Goal: Entertainment & Leisure: Consume media (video, audio)

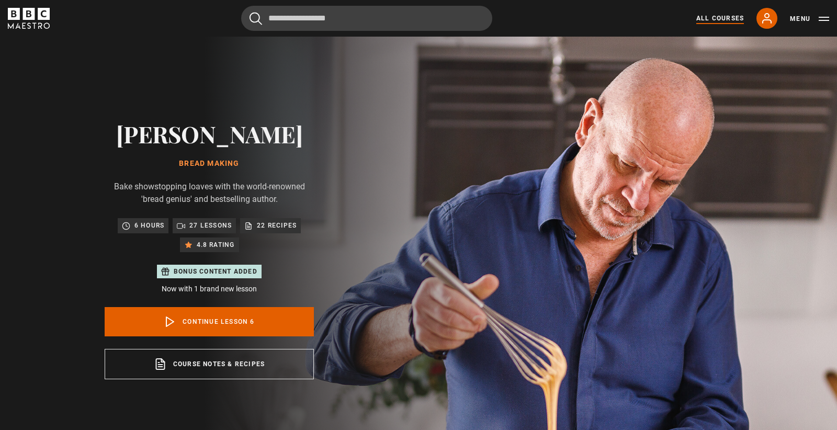
click at [720, 20] on link "All Courses" at bounding box center [720, 18] width 48 height 9
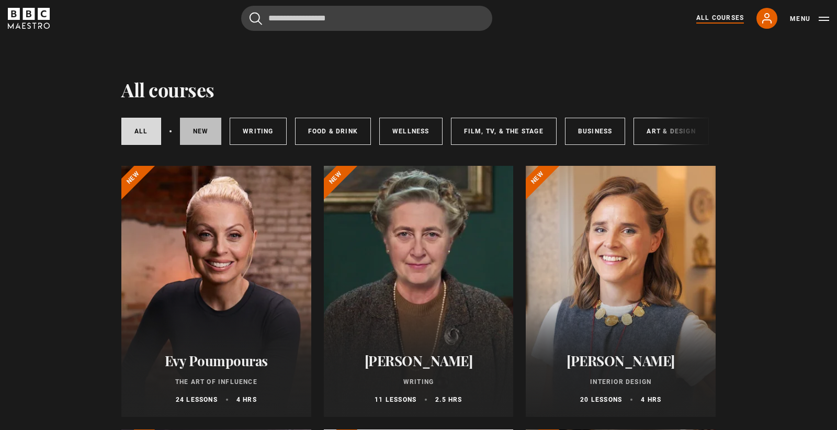
click at [193, 138] on link "New courses" at bounding box center [201, 131] width 42 height 27
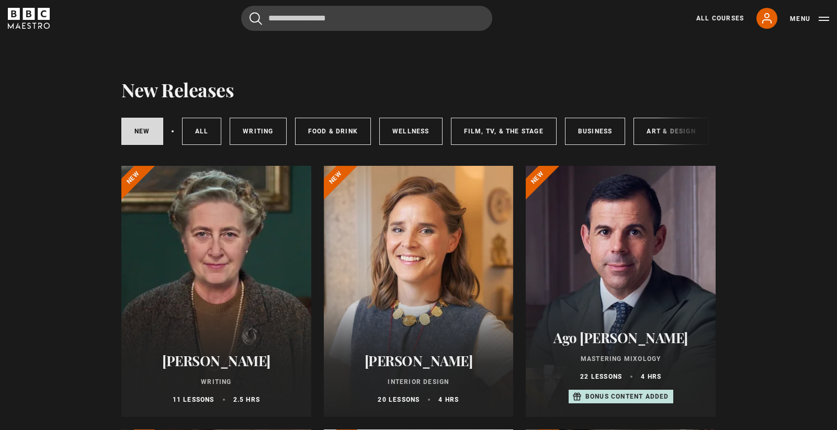
click at [676, 138] on div "New courses All courses Writing Food & Drink Wellness Film, TV, & The Stage Bus…" at bounding box center [418, 132] width 594 height 36
click at [661, 131] on div "New courses All courses Writing Food & Drink Wellness Film, TV, & The Stage Bus…" at bounding box center [418, 132] width 594 height 36
click at [265, 129] on link "Writing" at bounding box center [258, 131] width 57 height 27
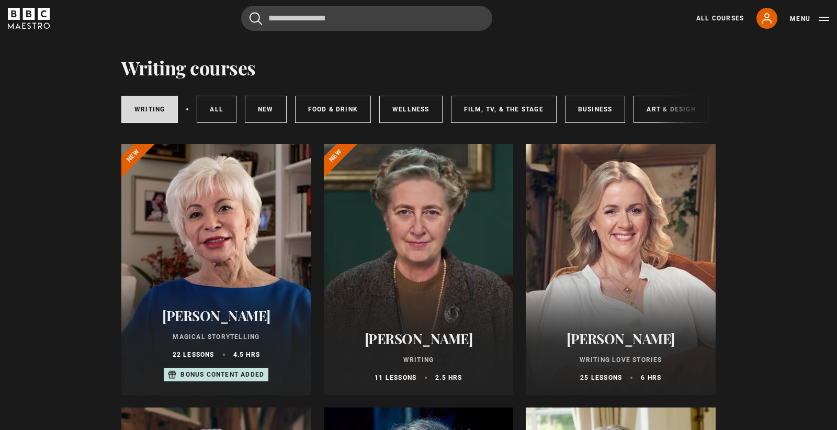
scroll to position [15, 0]
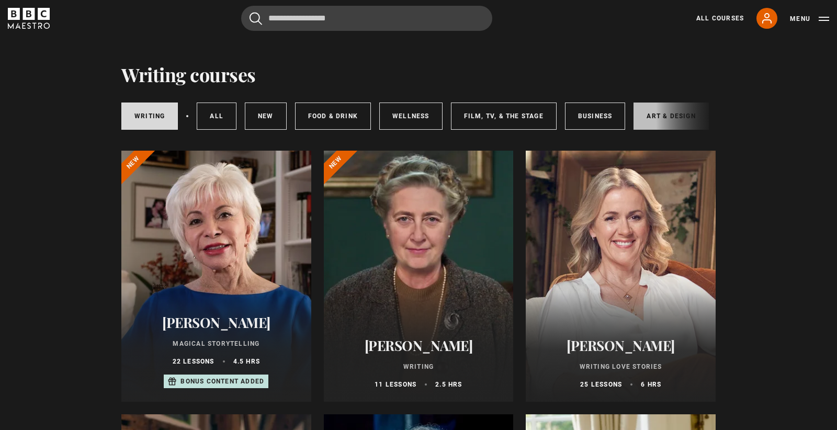
click at [653, 120] on link "Art & Design" at bounding box center [671, 116] width 75 height 27
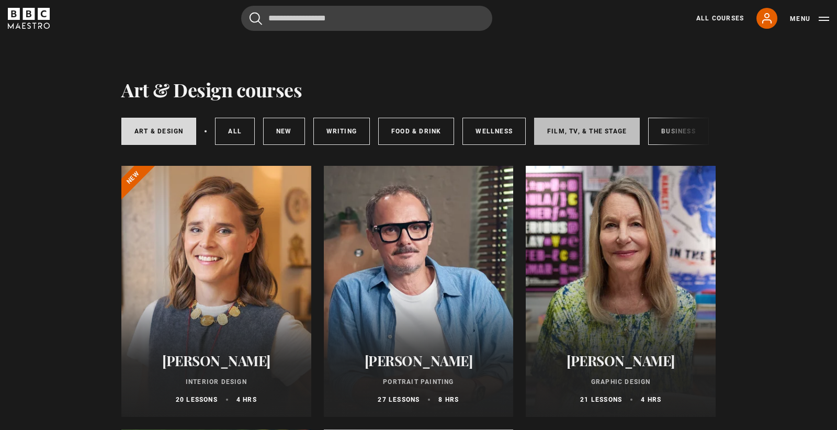
click at [574, 136] on link "Film, TV, & The Stage" at bounding box center [587, 131] width 106 height 27
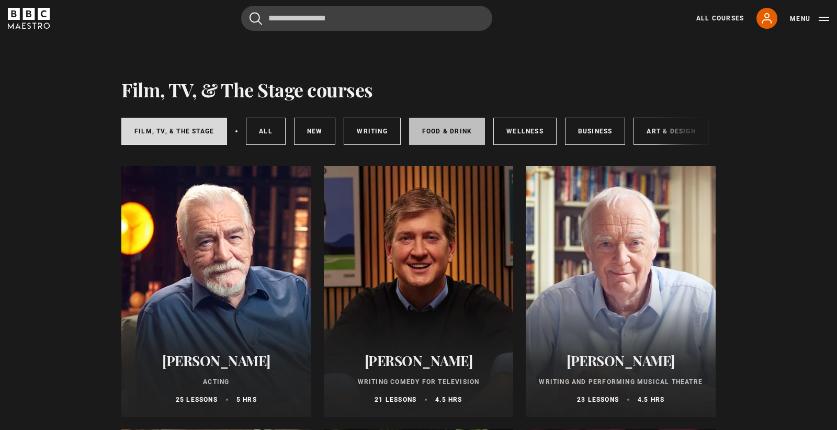
click at [437, 135] on link "Food & Drink" at bounding box center [447, 131] width 76 height 27
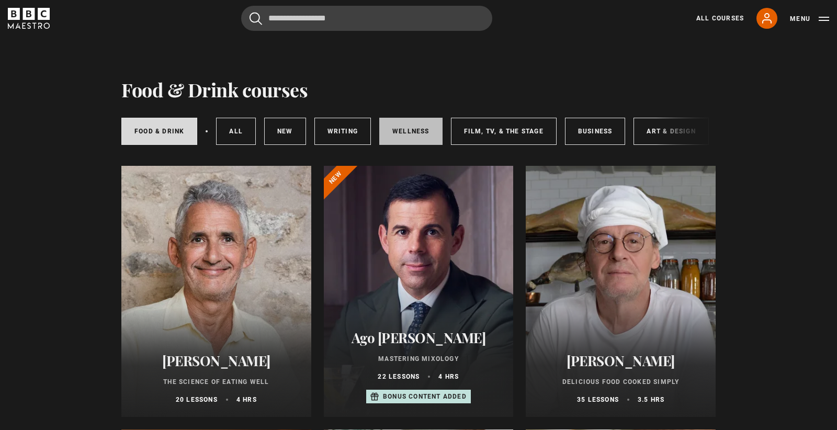
click at [399, 142] on link "Wellness" at bounding box center [410, 131] width 63 height 27
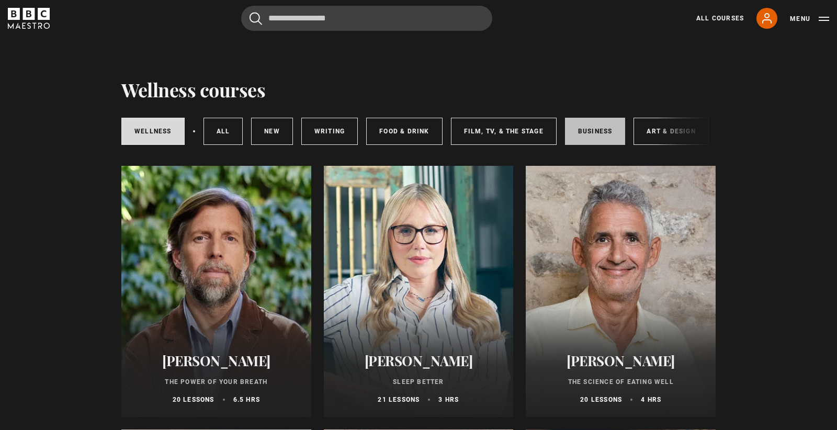
click at [567, 131] on link "Business" at bounding box center [595, 131] width 61 height 27
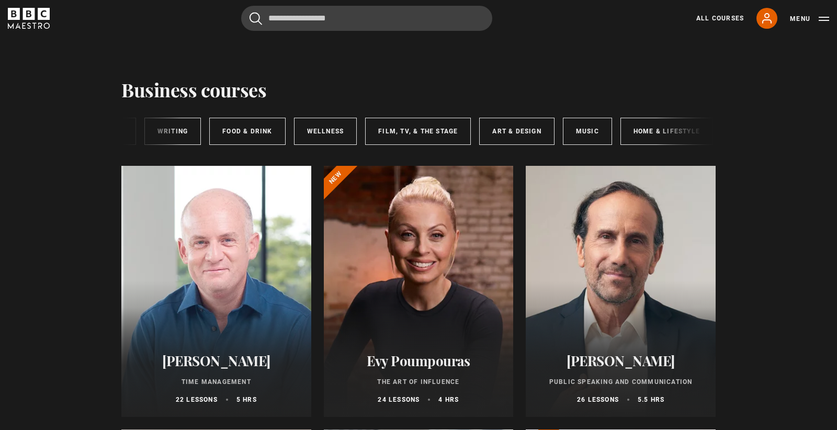
scroll to position [0, 157]
click at [589, 138] on link "Music" at bounding box center [584, 131] width 49 height 27
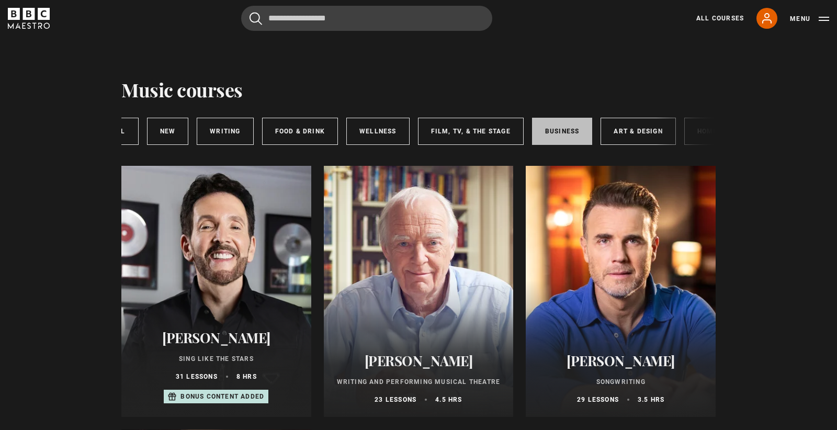
scroll to position [0, 157]
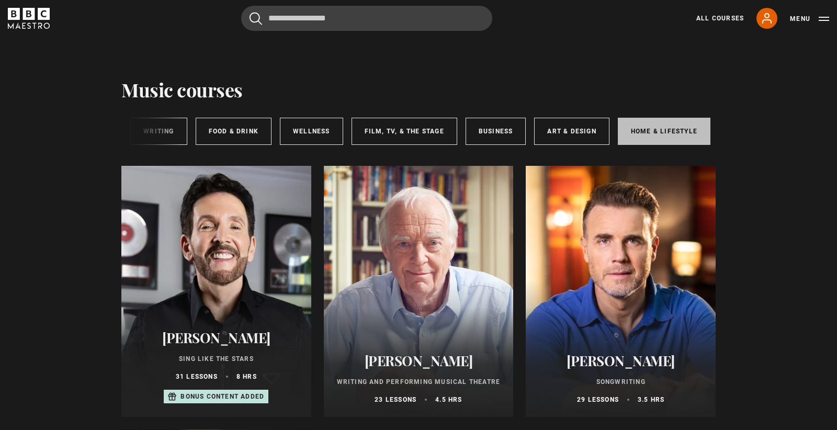
click at [645, 131] on link "Home & Lifestyle" at bounding box center [664, 131] width 93 height 27
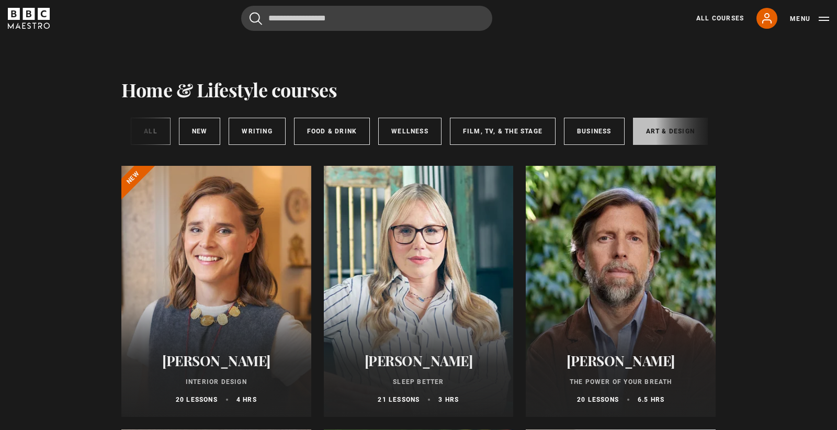
scroll to position [0, 157]
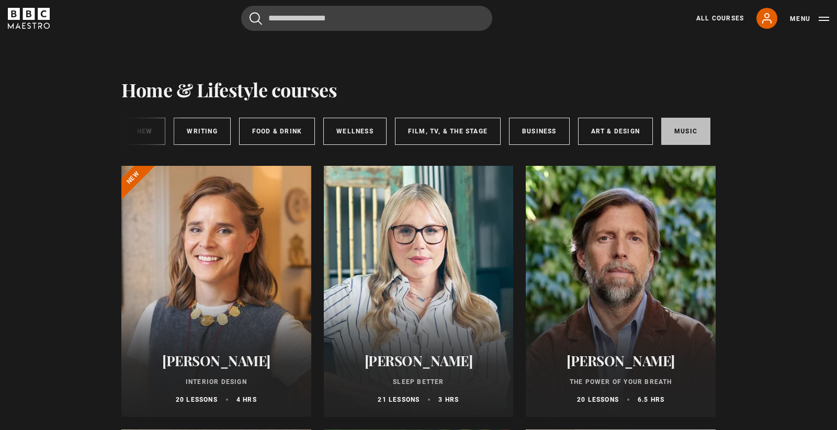
click at [680, 126] on link "Music" at bounding box center [685, 131] width 49 height 27
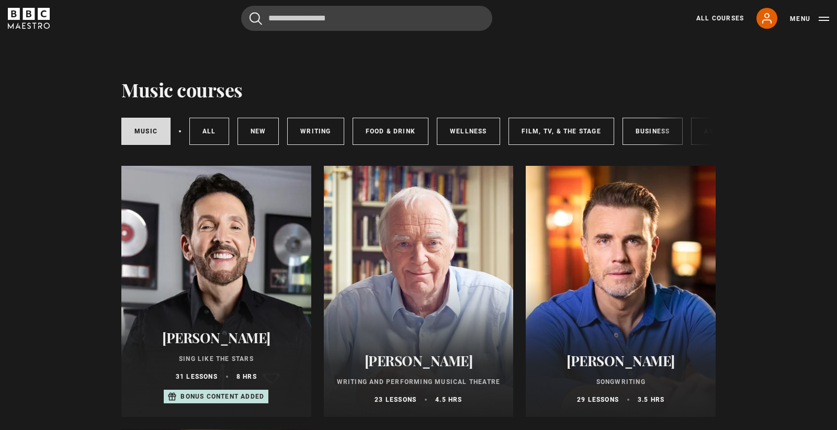
click at [255, 264] on div at bounding box center [216, 291] width 190 height 251
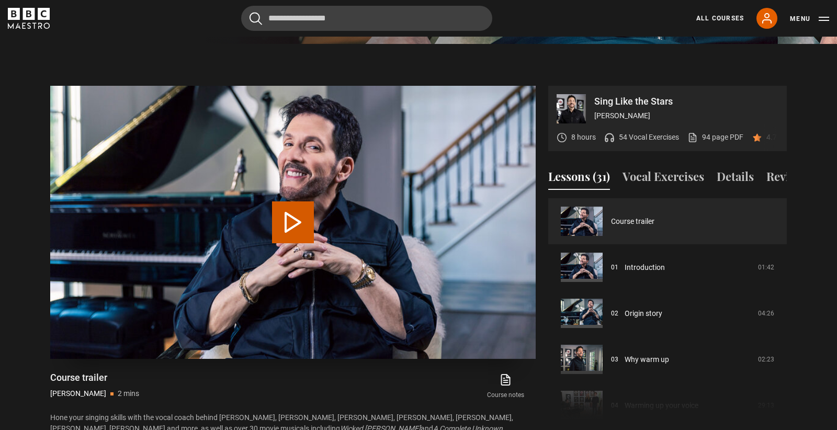
scroll to position [467, 0]
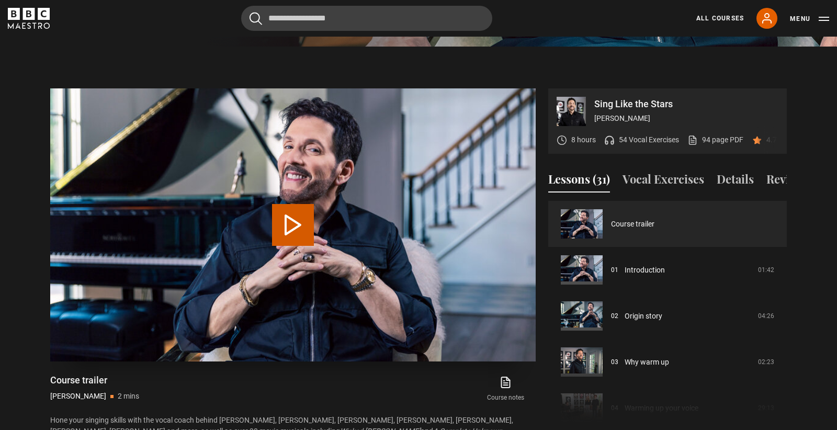
click at [295, 214] on button "Play Video" at bounding box center [293, 225] width 42 height 42
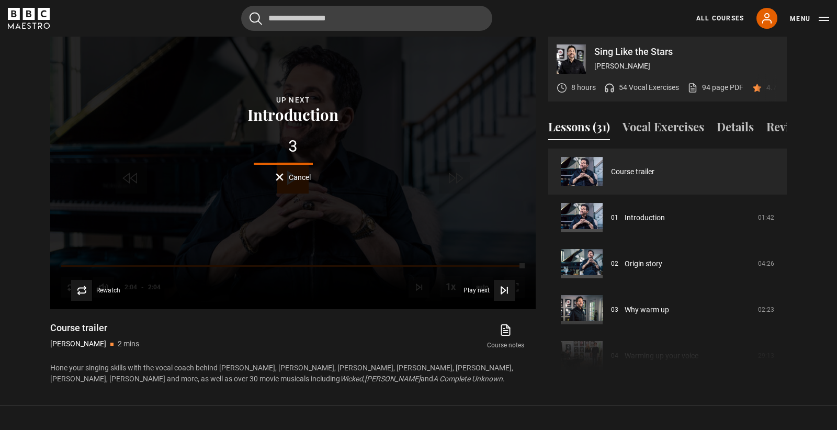
scroll to position [518, 0]
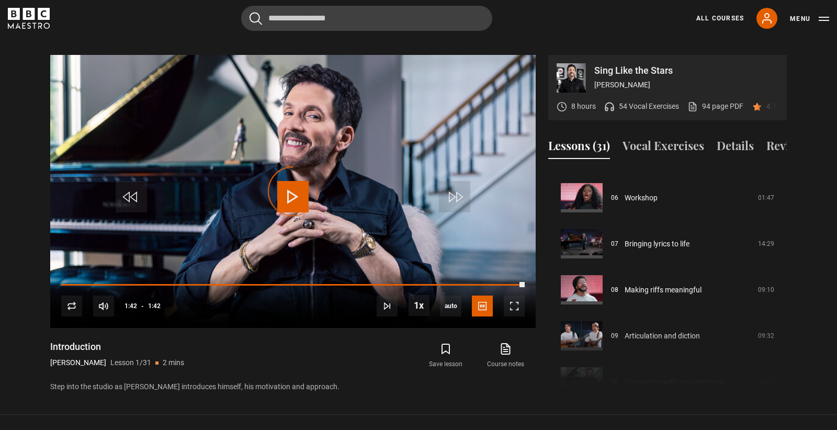
scroll to position [270, 0]
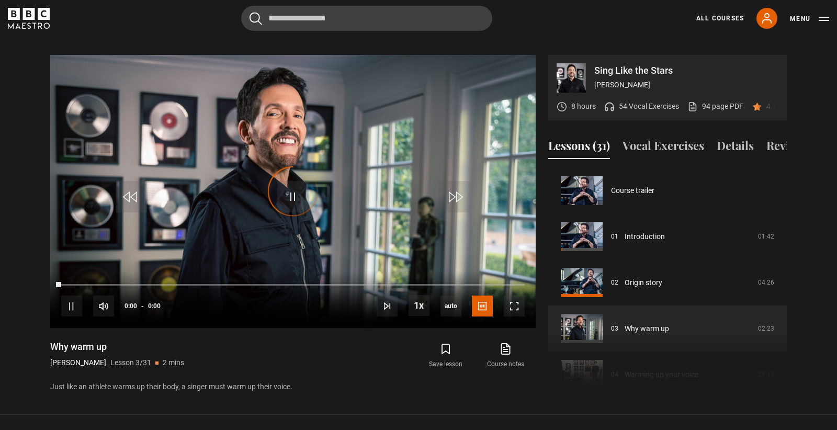
scroll to position [92, 0]
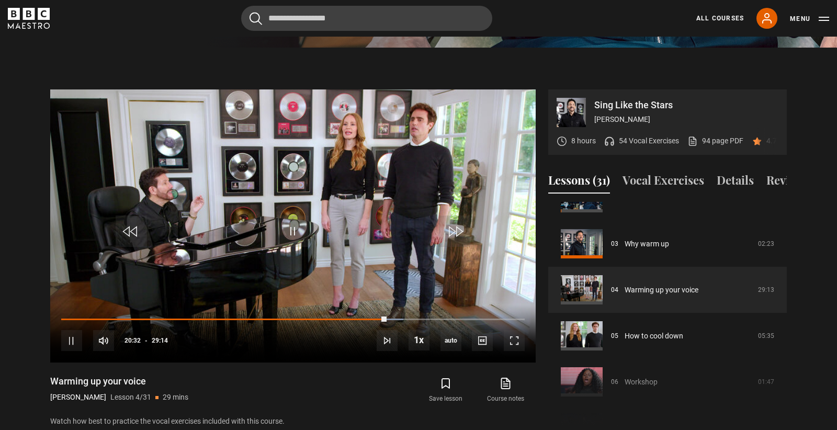
scroll to position [464, 0]
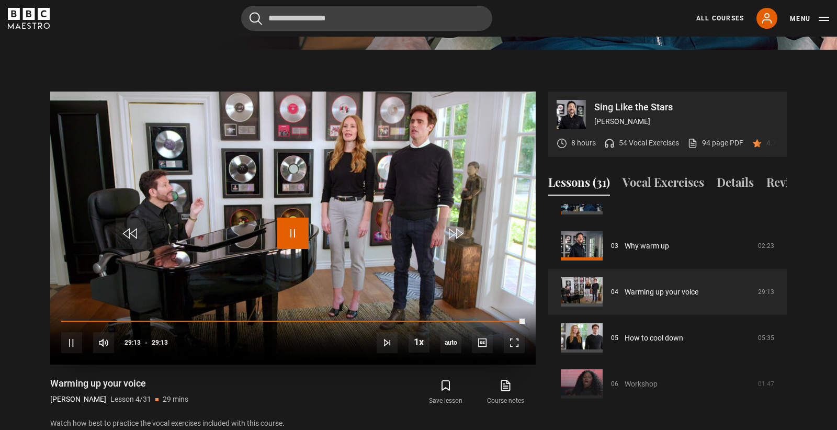
click at [291, 223] on span "Video Player" at bounding box center [292, 233] width 31 height 31
click at [510, 380] on icon at bounding box center [506, 385] width 8 height 10
